Goal: Task Accomplishment & Management: Manage account settings

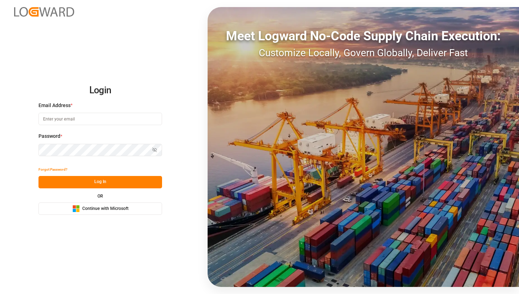
click at [121, 207] on span "Continue with Microsoft" at bounding box center [105, 208] width 46 height 6
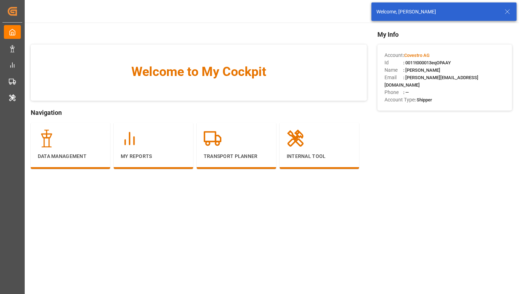
click at [507, 11] on icon at bounding box center [507, 11] width 8 height 8
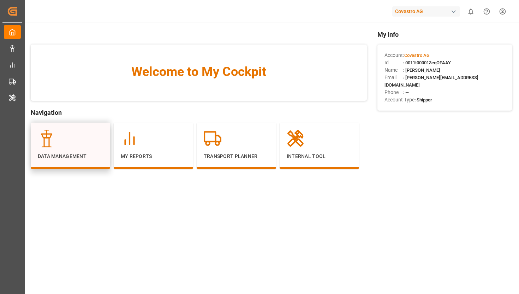
click at [79, 149] on div "Data Management" at bounding box center [70, 145] width 65 height 30
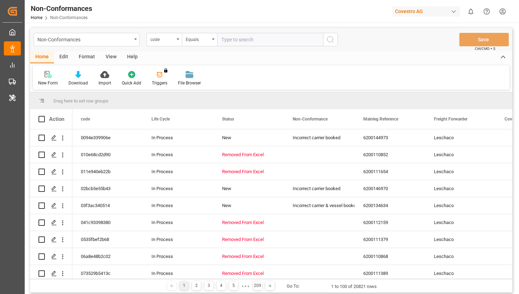
click at [63, 58] on div "Edit" at bounding box center [63, 57] width 19 height 12
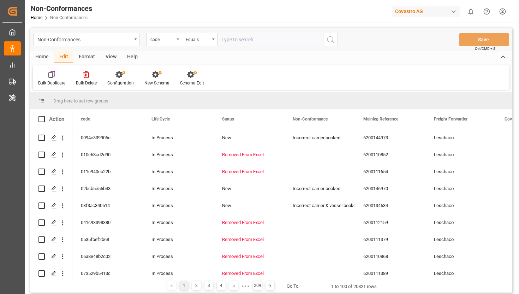
click at [184, 86] on div "Bulk Duplicate Bulk Delete Configuration New Schema Schema Edit" at bounding box center [271, 77] width 477 height 24
click at [189, 82] on div "Schema Edit" at bounding box center [192, 83] width 24 height 6
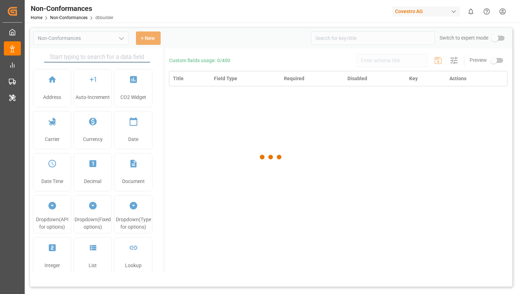
type input "Non-Conformances"
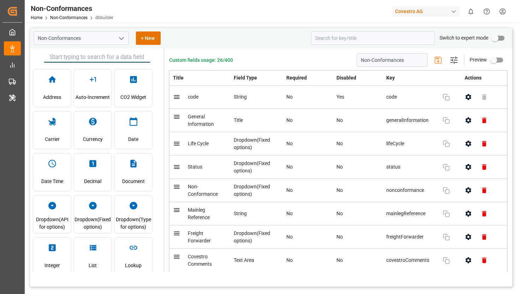
click at [495, 39] on input "primary checkbox" at bounding box center [495, 37] width 40 height 13
checkbox input "true"
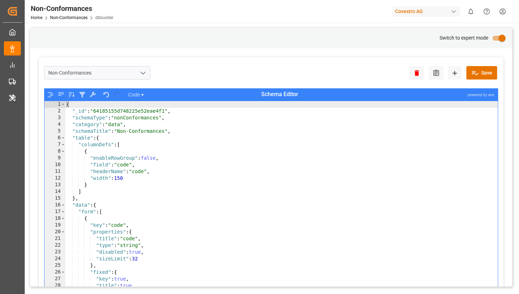
type textarea "}"
click at [416, 183] on div "{ "_id" : "64185155d748225e52eae4f1" , "schemaType" : "nonConformances" , "cate…" at bounding box center [281, 209] width 433 height 216
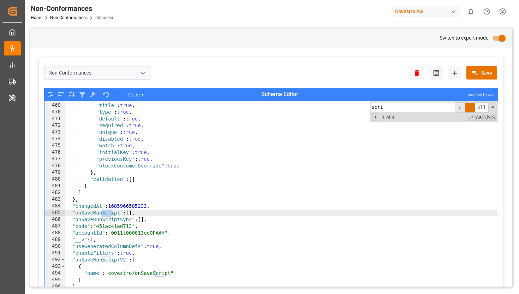
scroll to position [3138, 0]
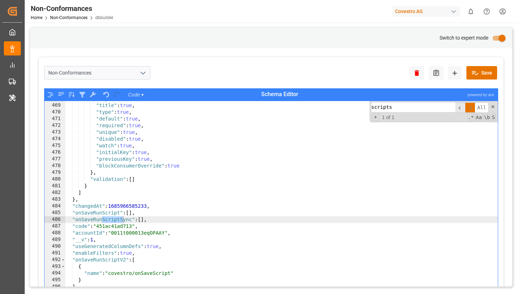
type input "scripts"
click at [273, 63] on div "Non-Conformances Delete Audit New Schema Save" at bounding box center [271, 73] width 454 height 22
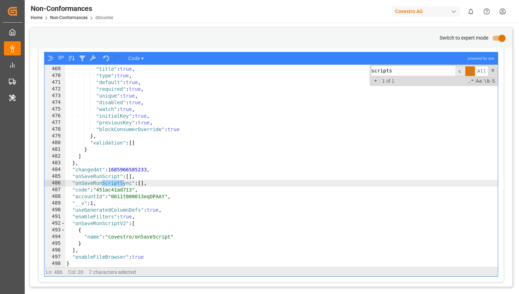
scroll to position [39, 0]
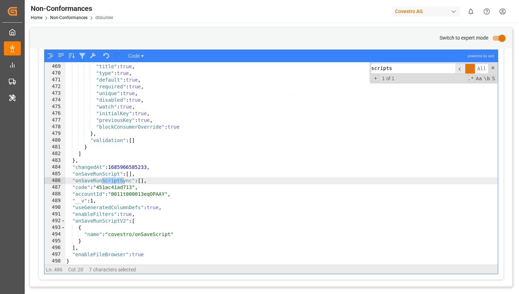
click at [251, 8] on div "Non-Conformances Home Non-Conformances dbbuilder Covestro AG 0 Notifications On…" at bounding box center [269, 11] width 499 height 23
